Goal: Navigation & Orientation: Understand site structure

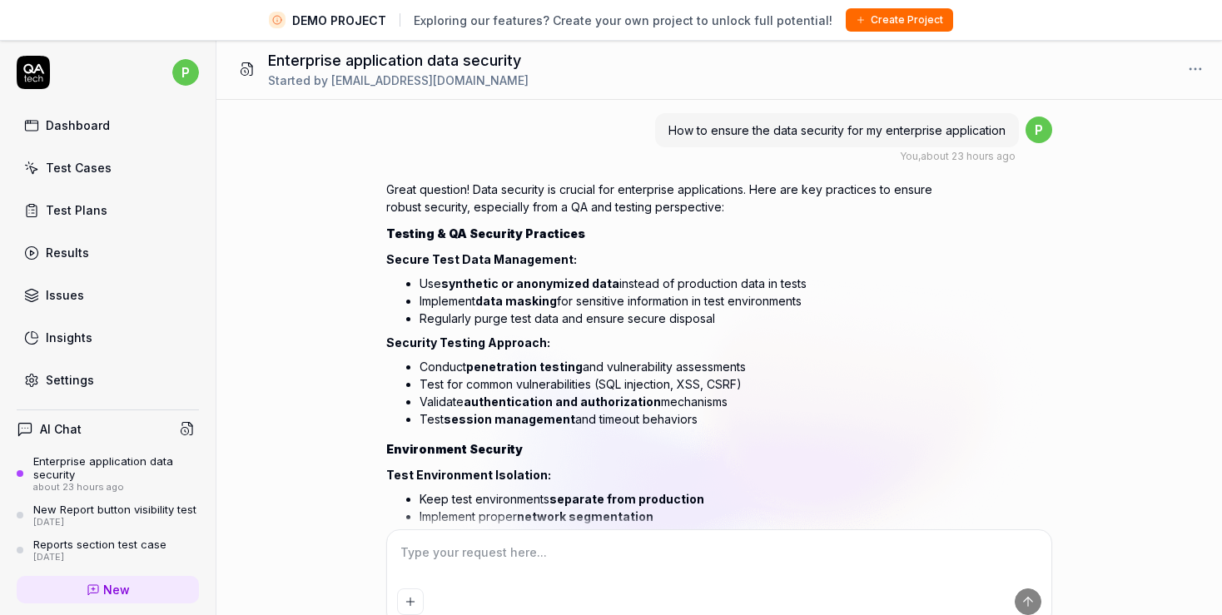
type textarea "*"
click at [72, 121] on div "Dashboard" at bounding box center [78, 125] width 64 height 17
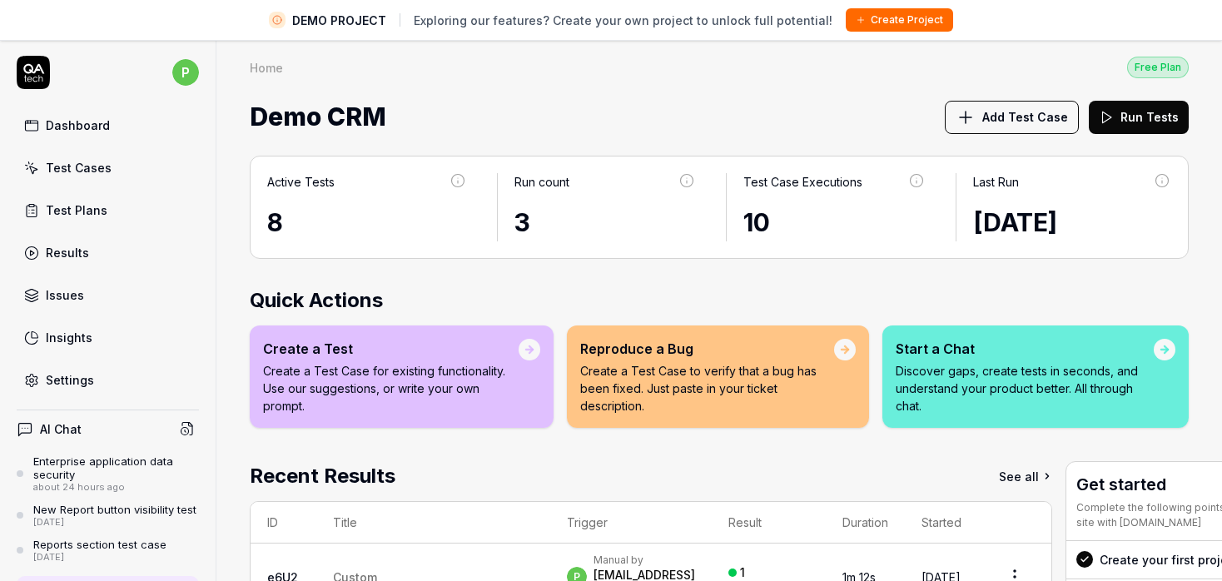
click at [95, 365] on link "Settings" at bounding box center [108, 380] width 182 height 32
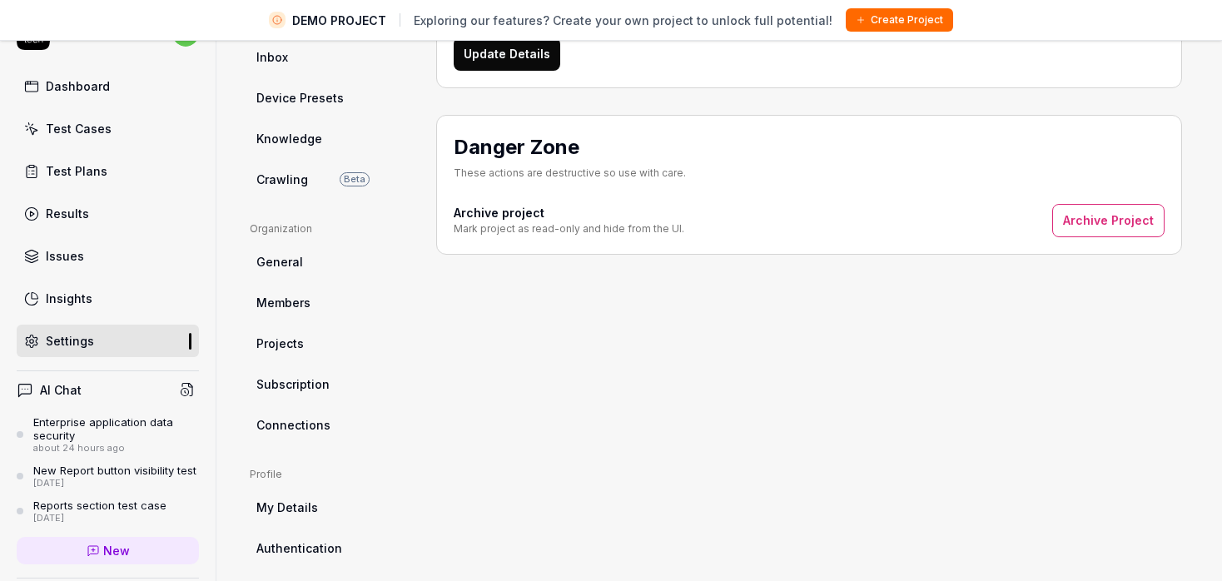
scroll to position [218, 0]
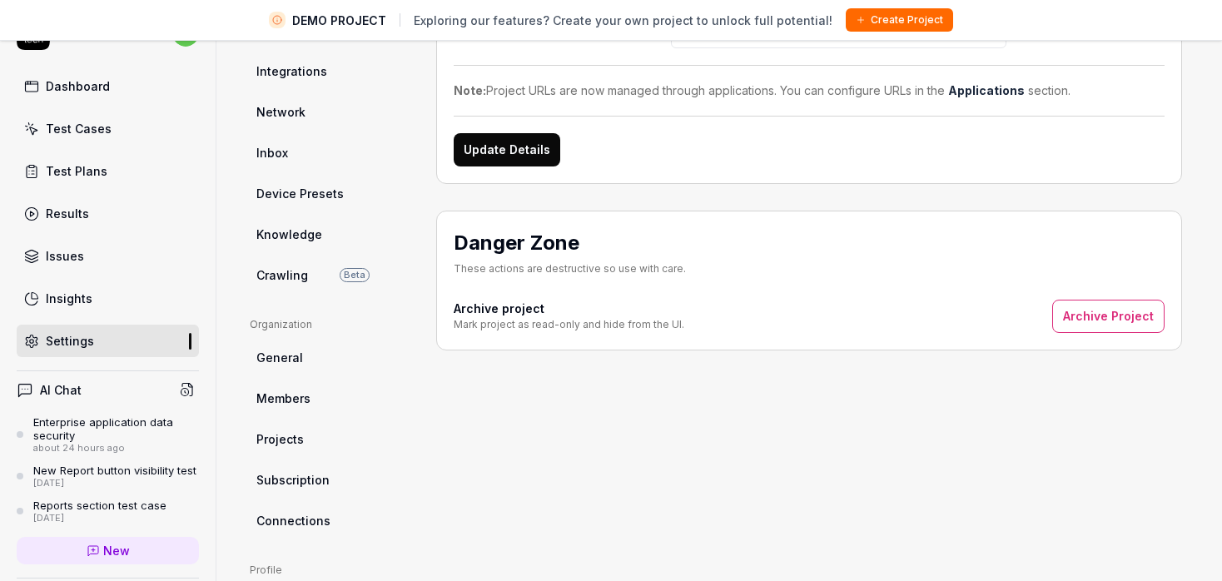
click at [355, 395] on link "Members" at bounding box center [330, 398] width 160 height 31
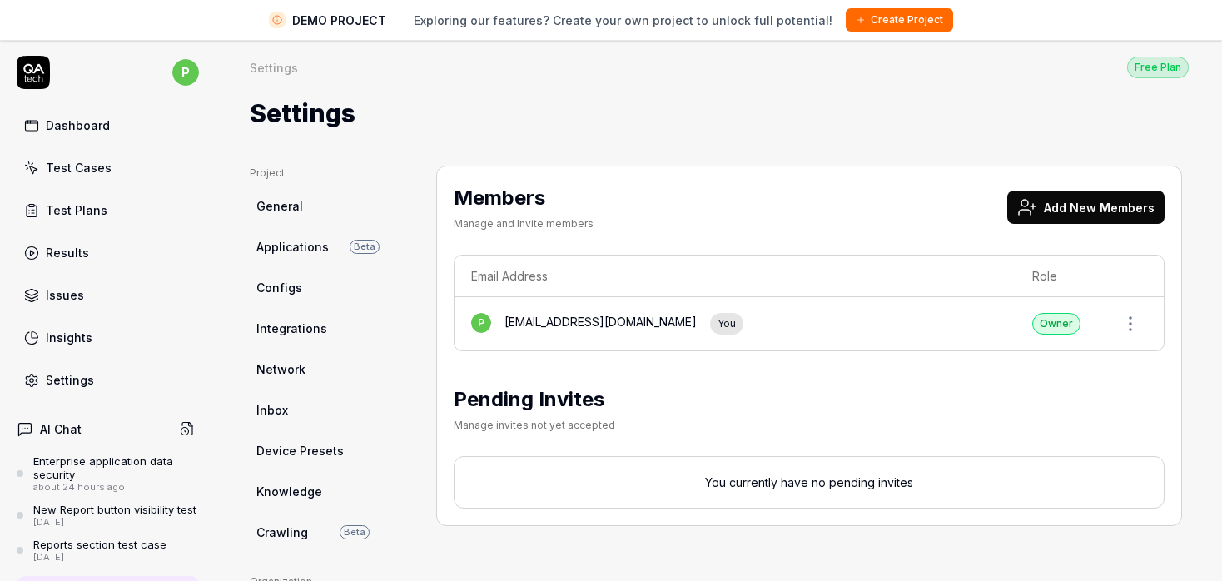
click at [324, 285] on link "Configs" at bounding box center [330, 287] width 160 height 31
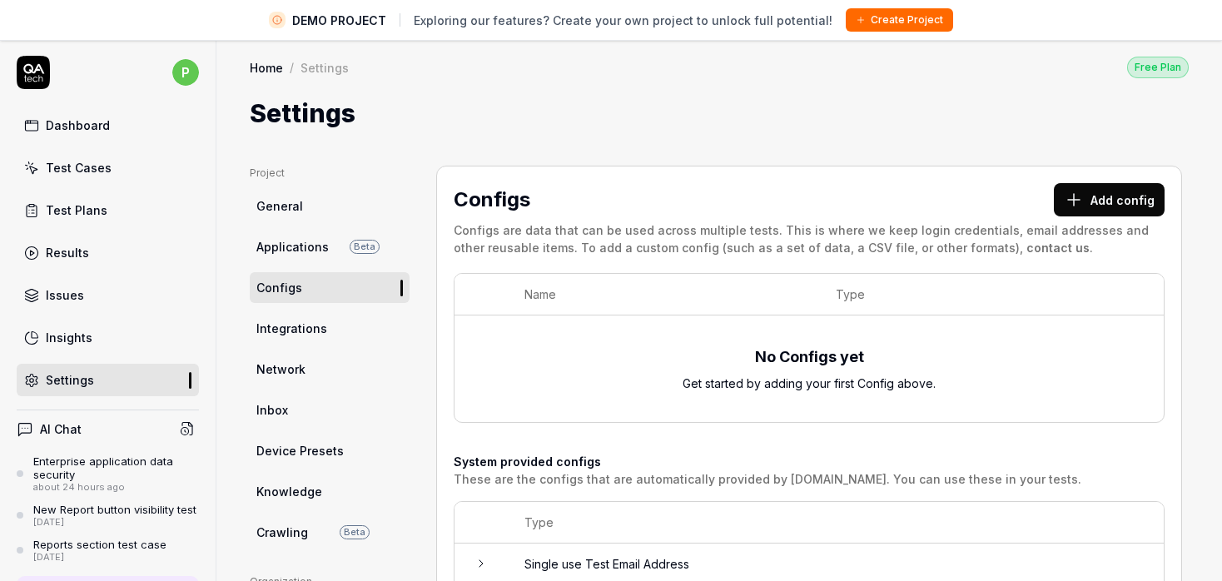
click at [307, 320] on span "Integrations" at bounding box center [291, 328] width 71 height 17
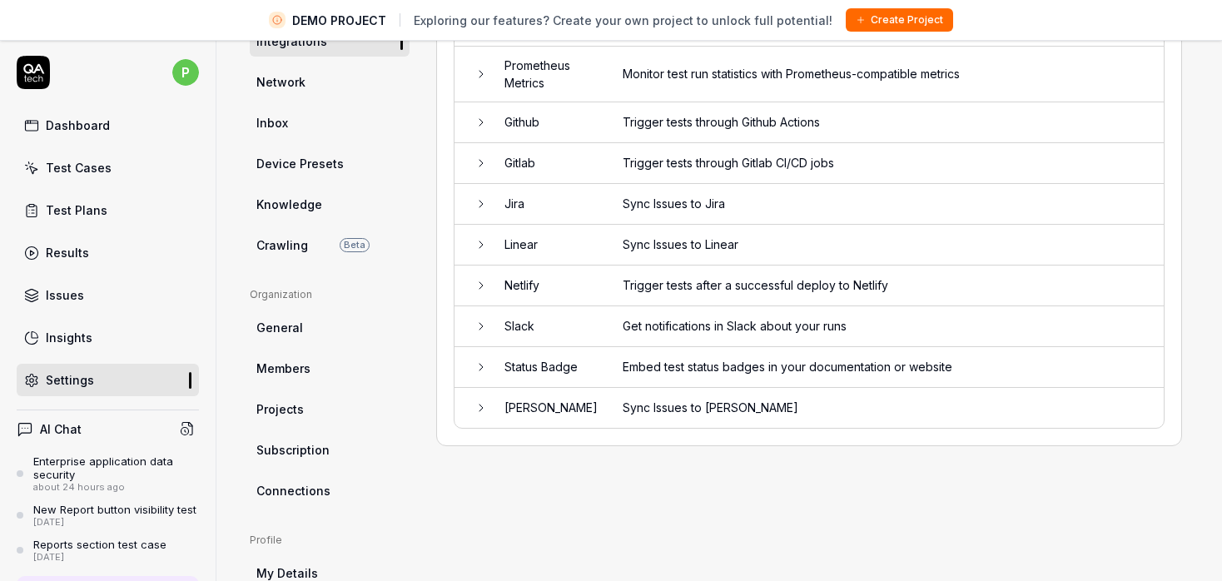
scroll to position [191, 0]
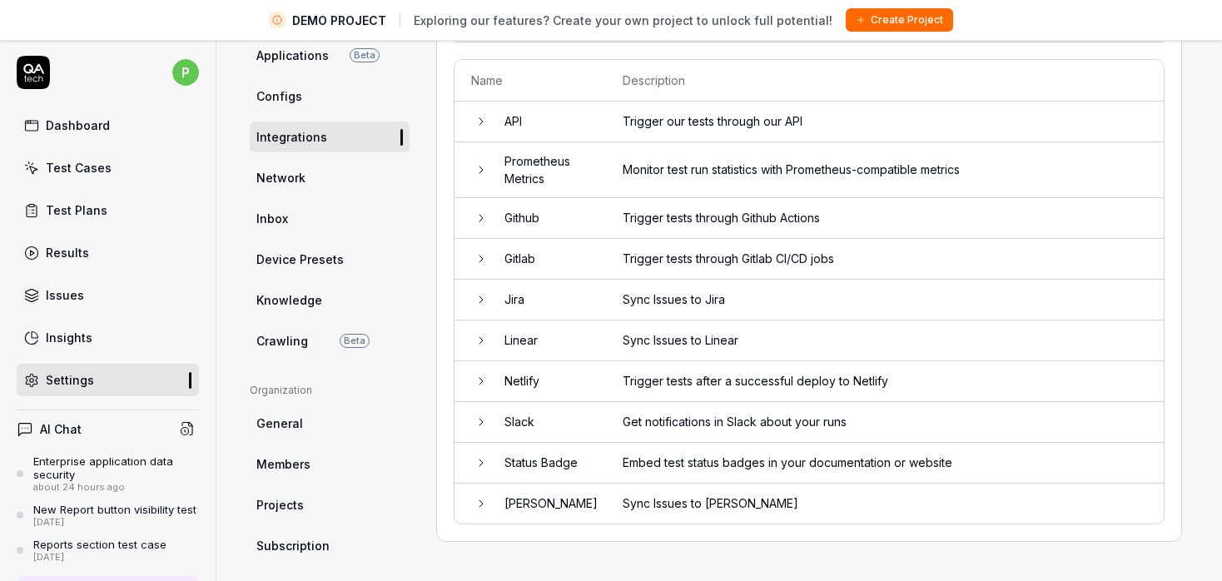
click at [335, 194] on ul "Project General Applications Beta Configs Integrations Network Inbox Device Pre…" at bounding box center [330, 165] width 160 height 382
click at [305, 184] on link "Network" at bounding box center [330, 177] width 160 height 31
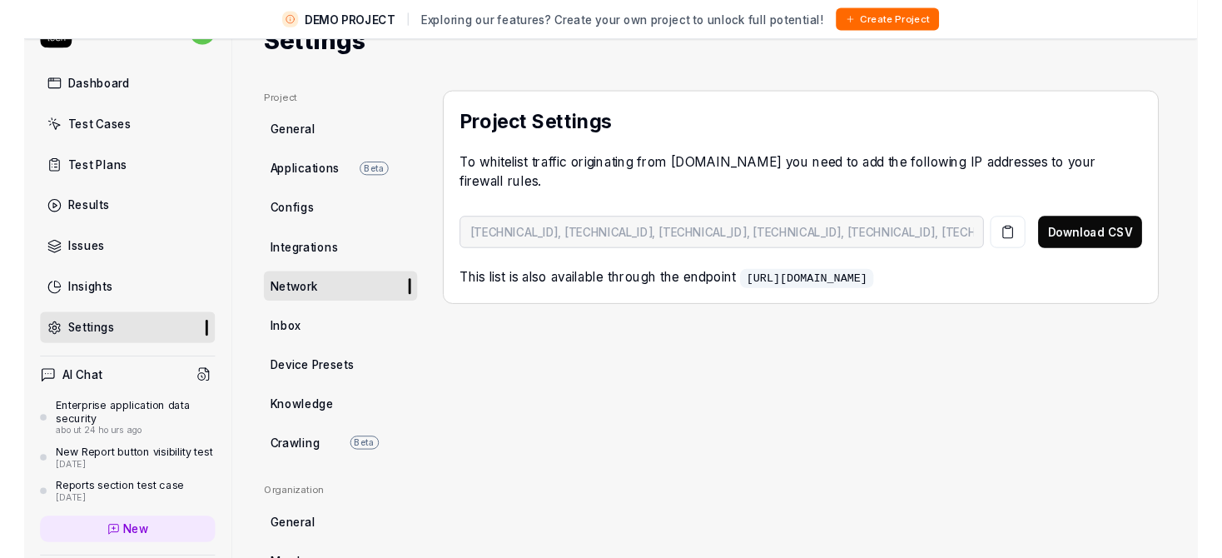
scroll to position [29, 0]
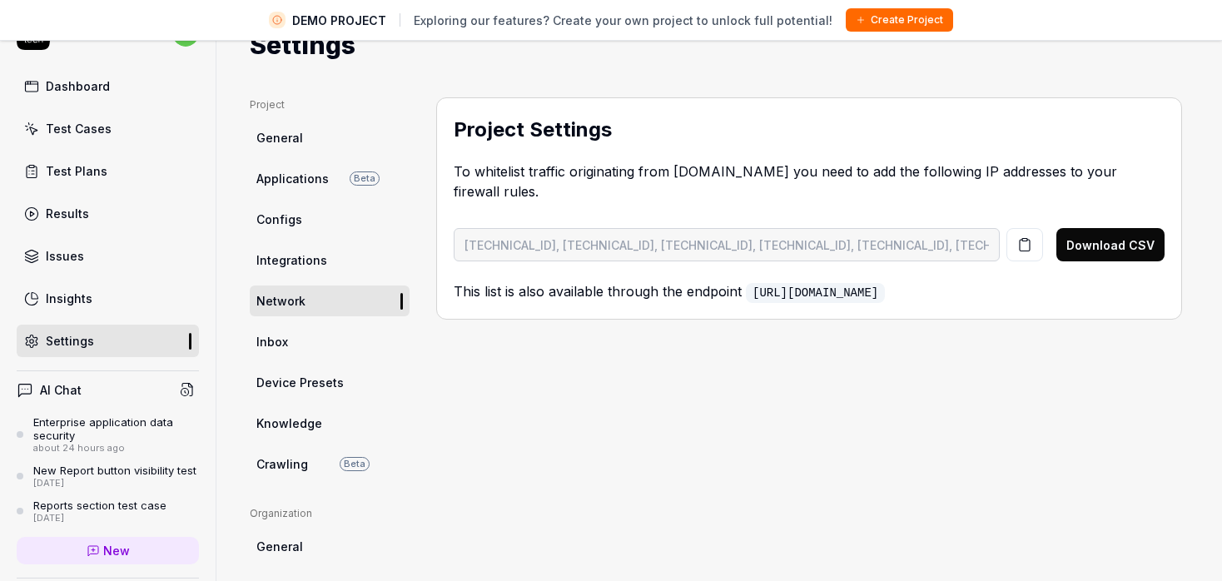
click at [325, 356] on ul "Project General Applications Beta Configs Integrations Network Inbox Device Pre…" at bounding box center [330, 288] width 160 height 382
click at [324, 350] on link "Inbox" at bounding box center [330, 341] width 160 height 31
